Goal: Information Seeking & Learning: Learn about a topic

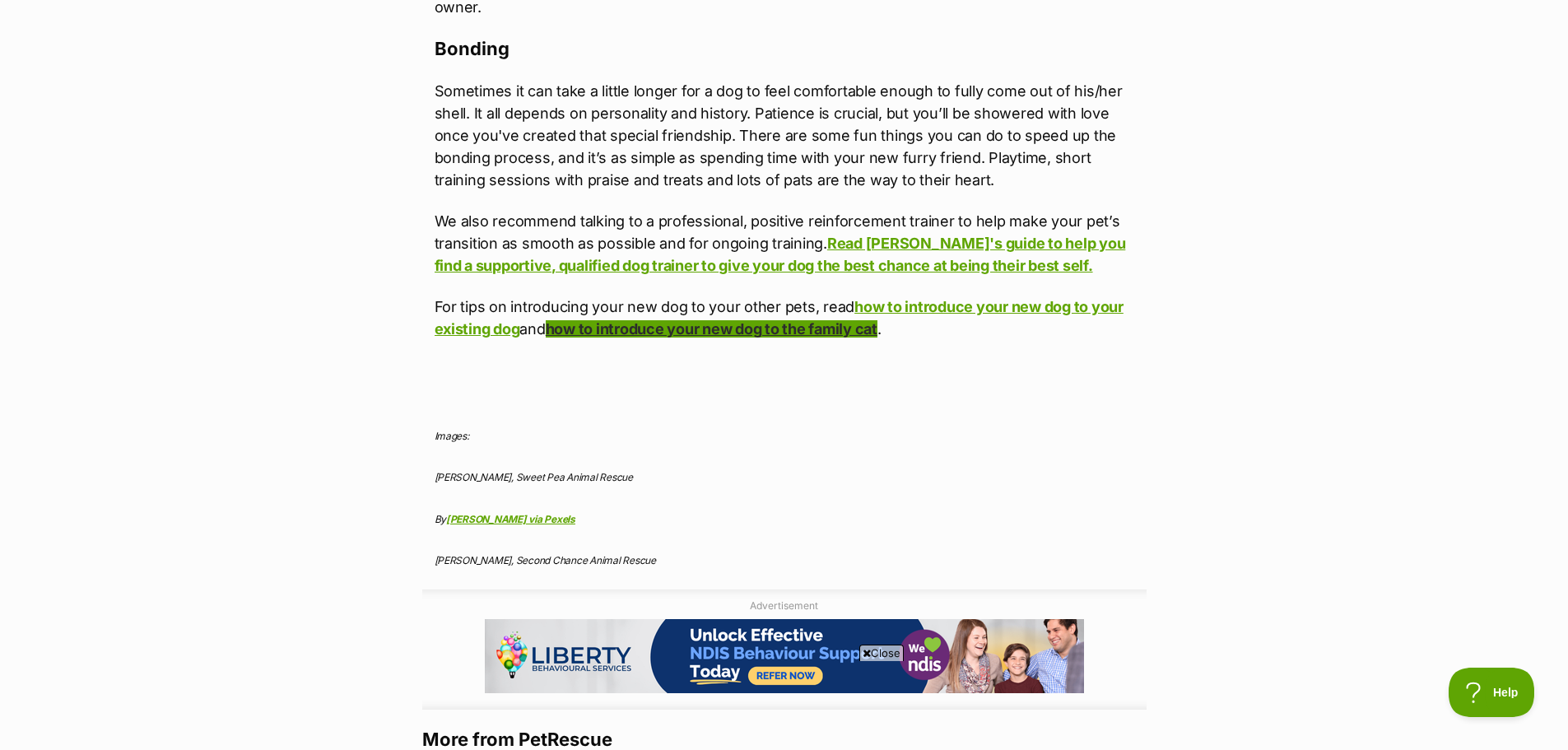
click at [840, 320] on link "how to introduce your new dog to the family cat" at bounding box center [711, 328] width 332 height 17
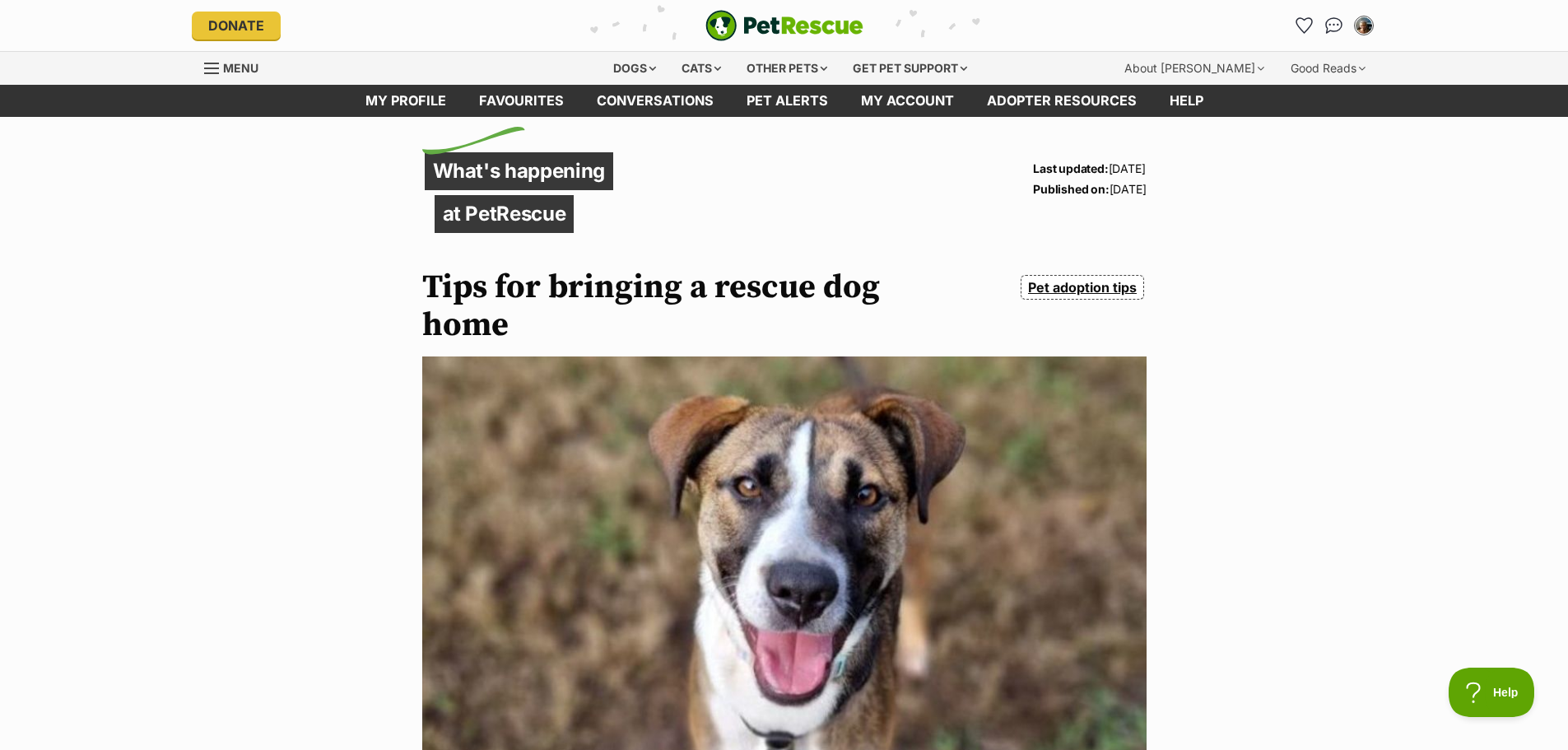
click at [202, 66] on div "Dogs Find a dog on PetRescue View all dogs Browse all of the doggos looking for…" at bounding box center [784, 68] width 1210 height 33
click at [205, 69] on div "Menu" at bounding box center [212, 68] width 16 height 13
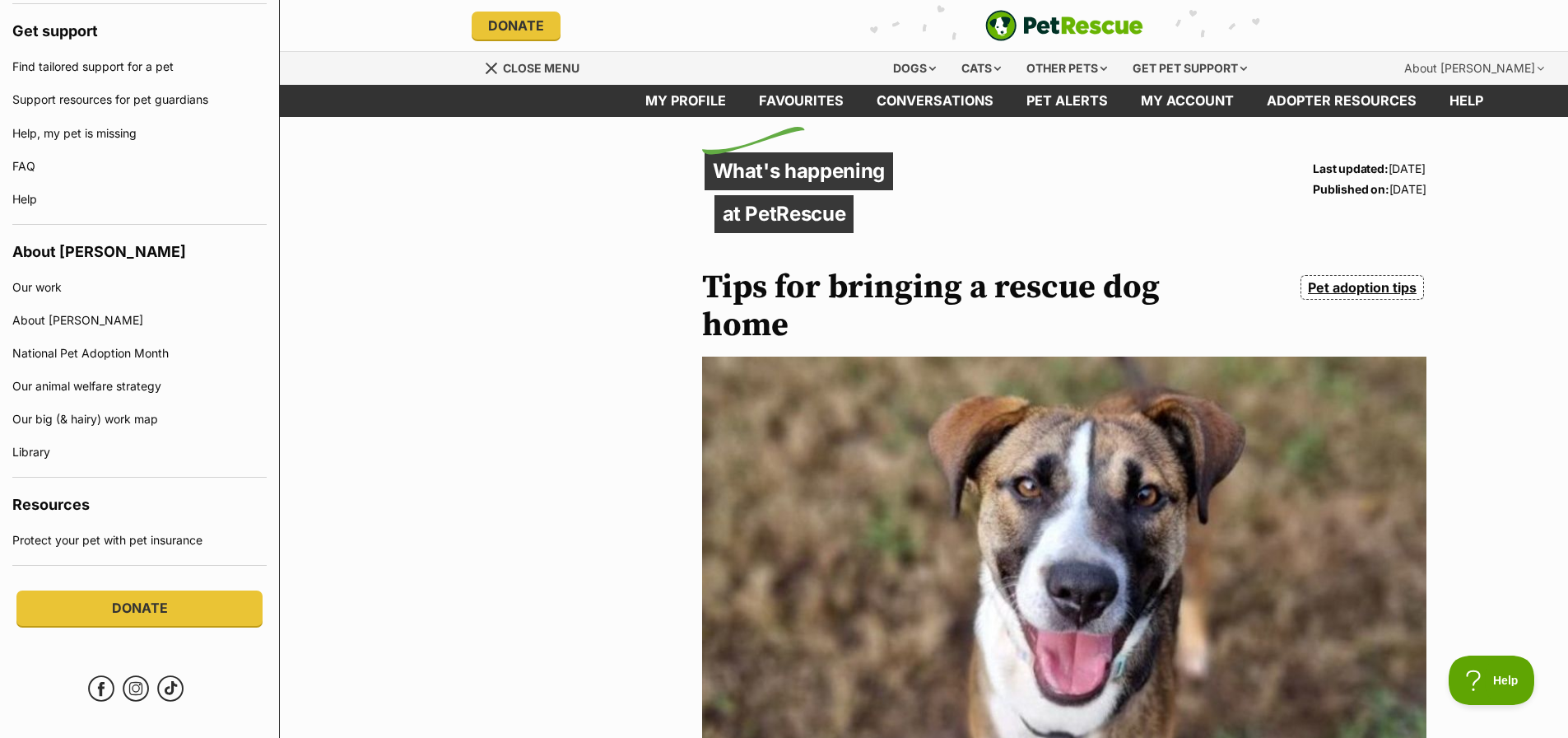
click at [536, 70] on span "Close menu" at bounding box center [541, 68] width 76 height 14
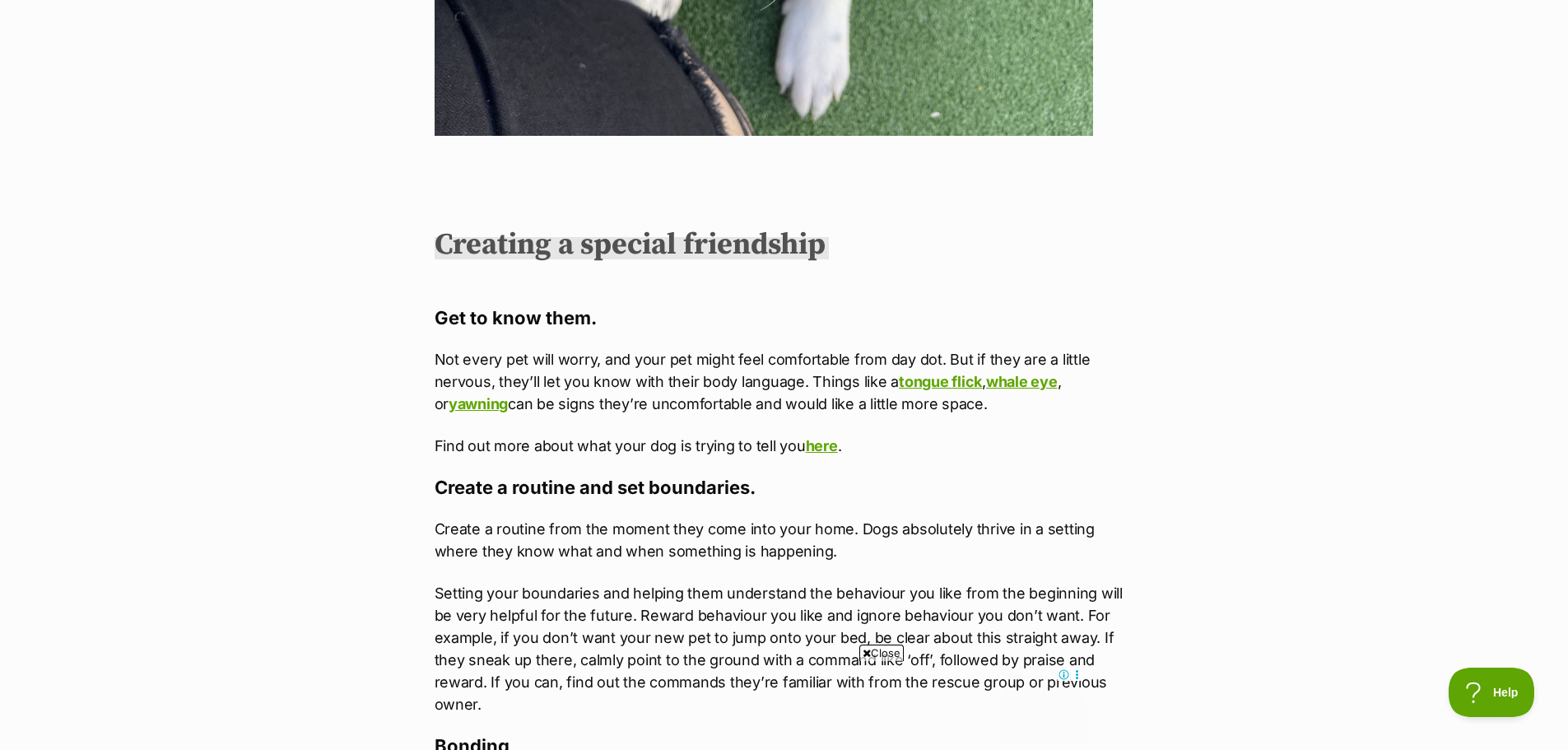
scroll to position [4789, 0]
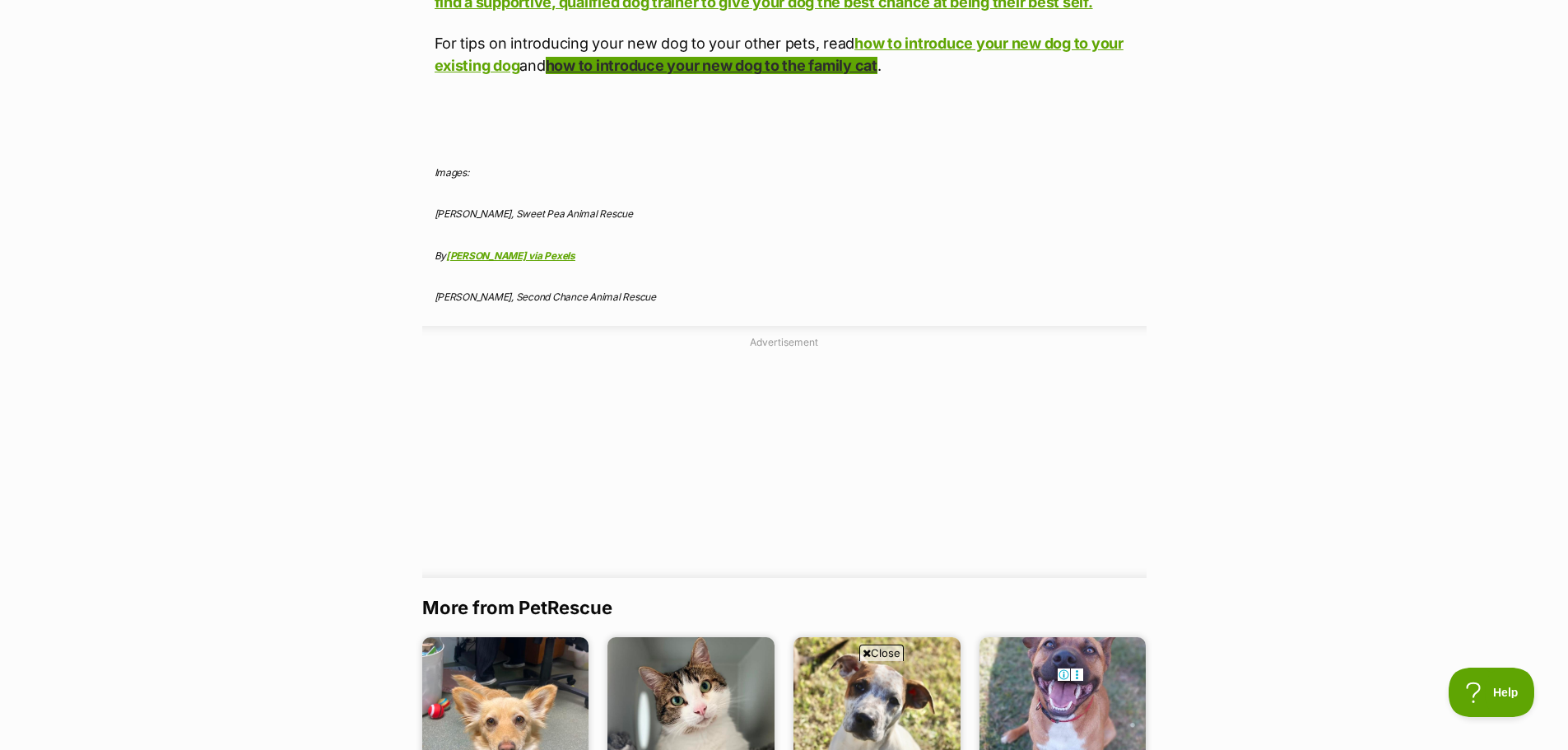
click at [846, 57] on link "how to introduce your new dog to the family cat" at bounding box center [711, 65] width 332 height 17
